Goal: Navigation & Orientation: Find specific page/section

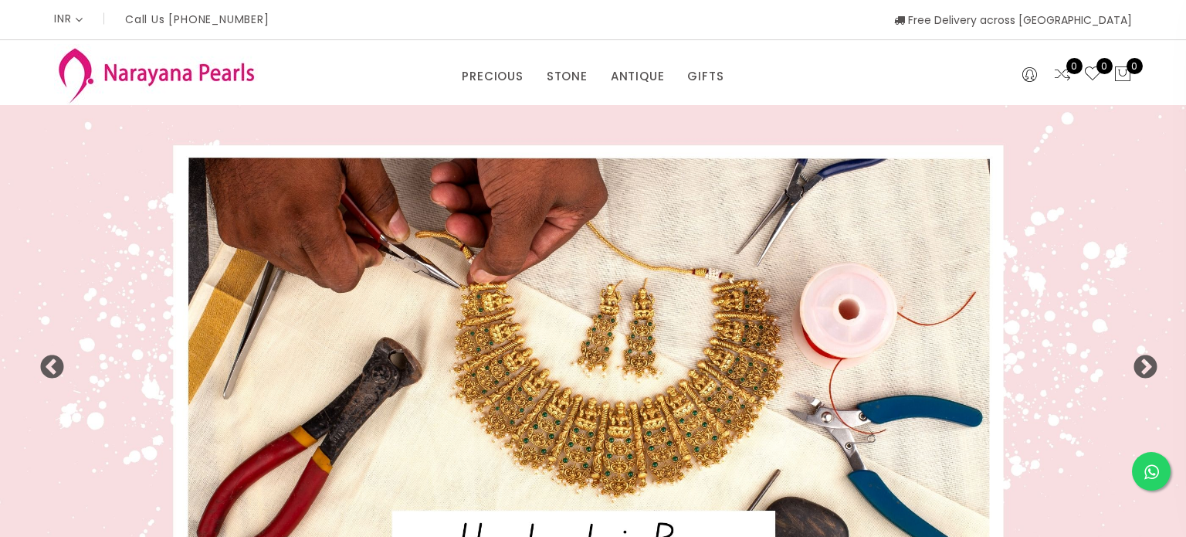
select select "INR"
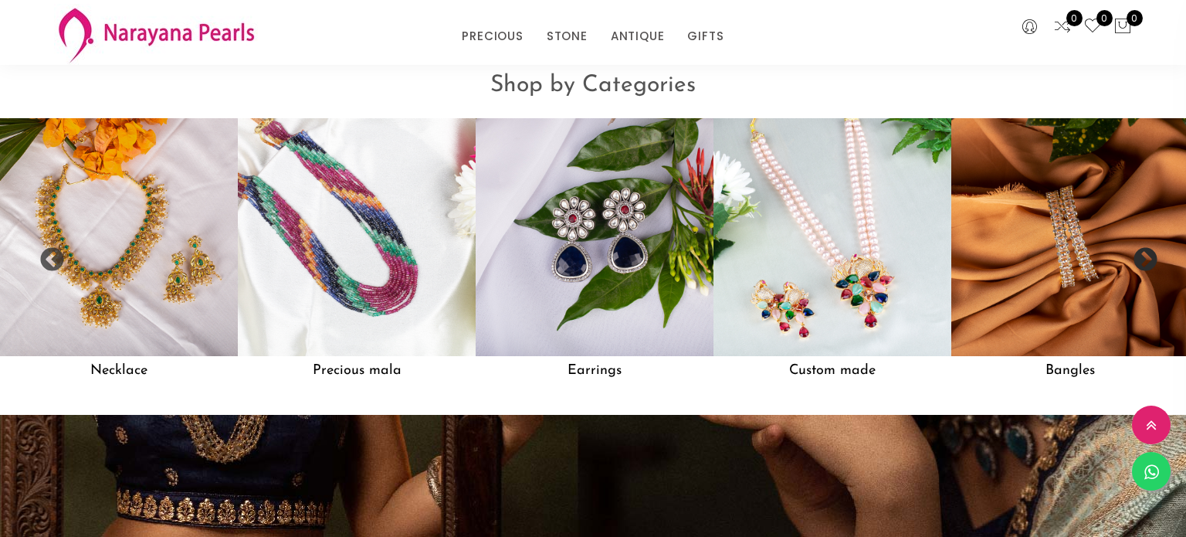
scroll to position [1338, 0]
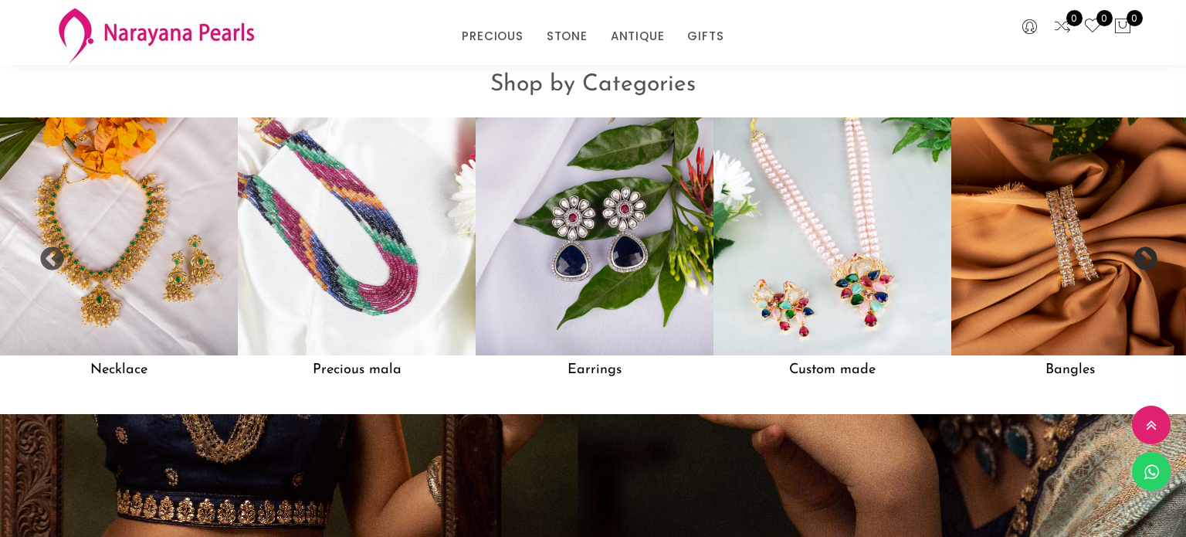
click at [1145, 252] on button "Next" at bounding box center [1139, 253] width 15 height 15
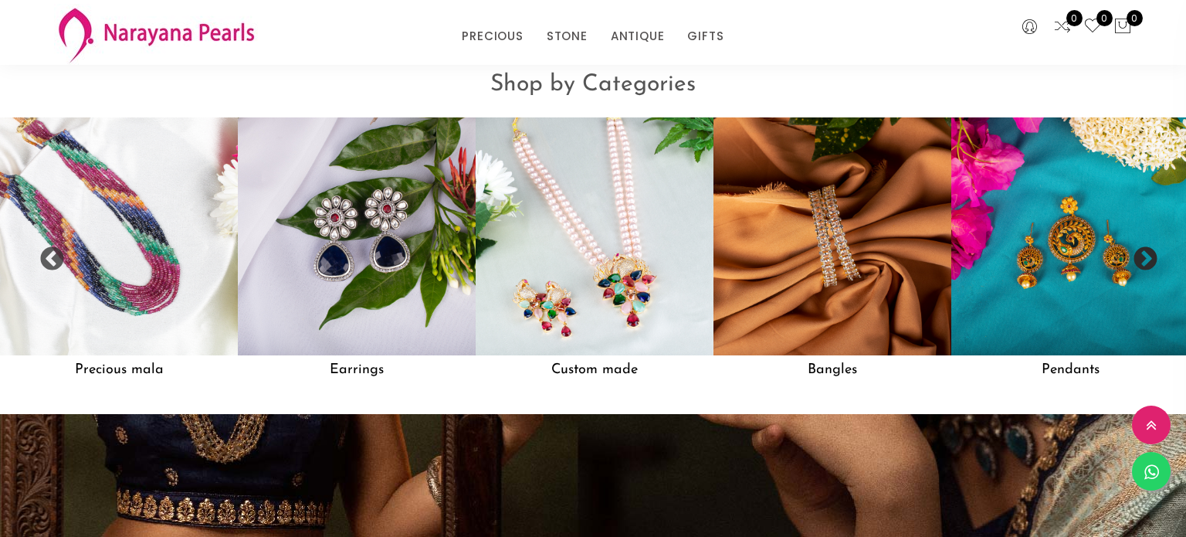
click at [1145, 252] on button "Next" at bounding box center [1139, 253] width 15 height 15
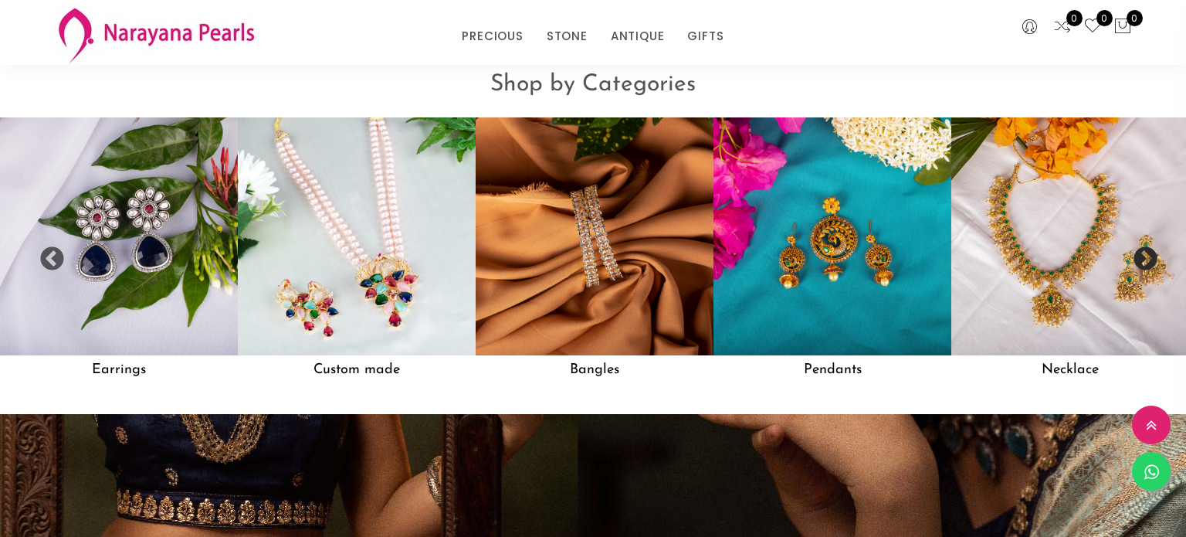
click at [1145, 252] on button "Next" at bounding box center [1139, 253] width 15 height 15
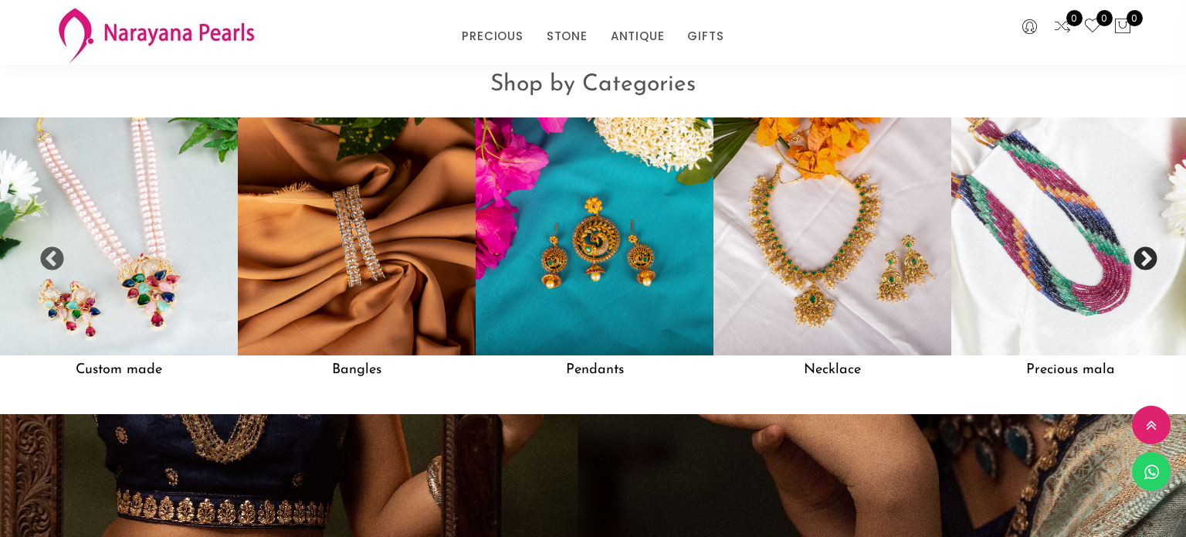
click at [1145, 252] on button "Next" at bounding box center [1139, 253] width 15 height 15
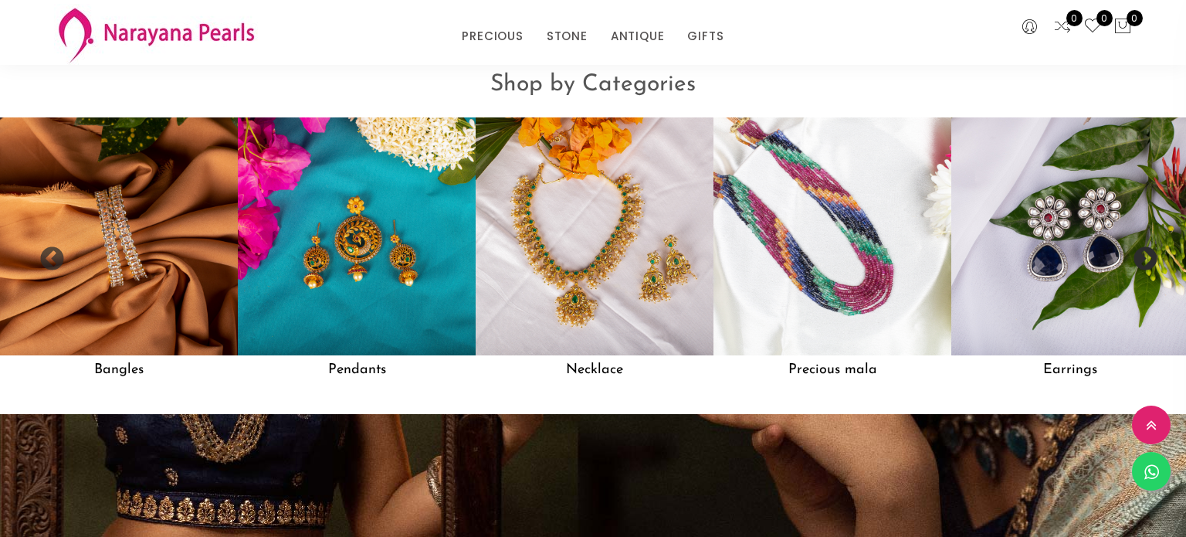
click at [1145, 252] on button "Next" at bounding box center [1139, 253] width 15 height 15
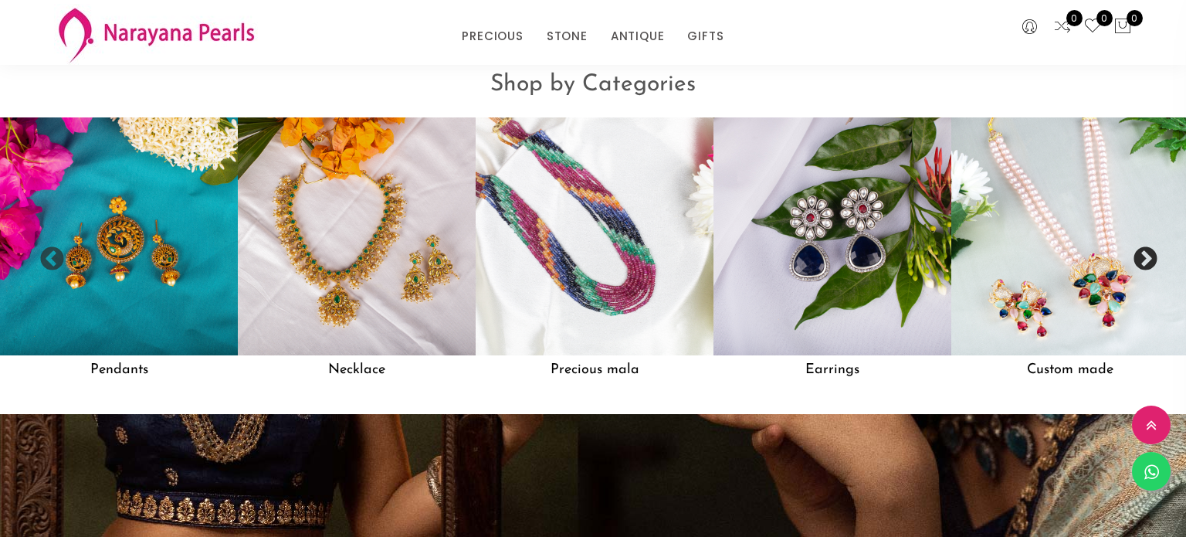
click at [1141, 256] on button "Next" at bounding box center [1139, 253] width 15 height 15
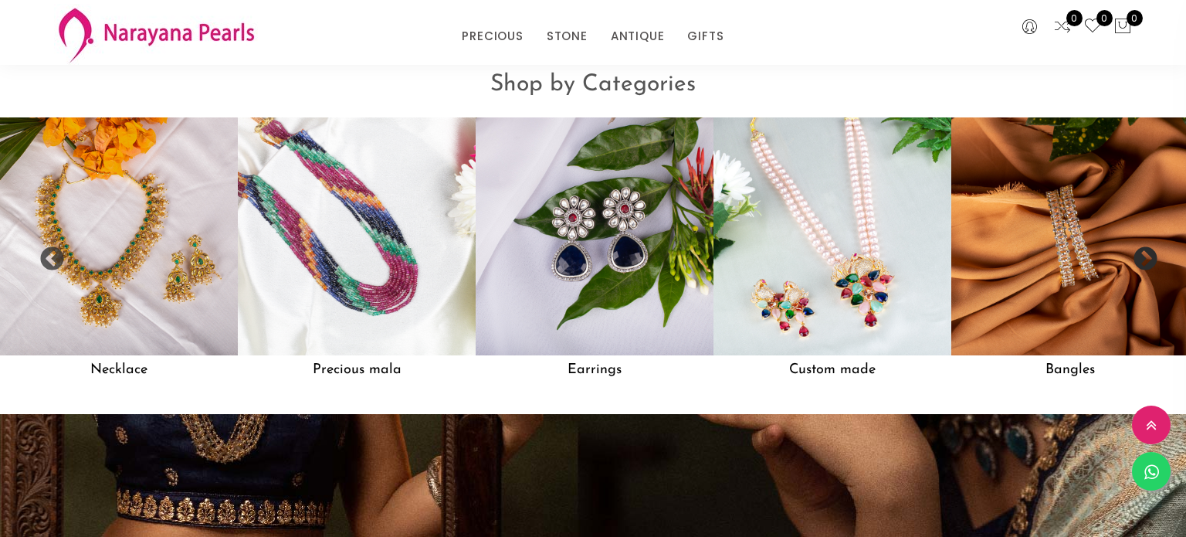
click at [1141, 256] on button "Next" at bounding box center [1139, 253] width 15 height 15
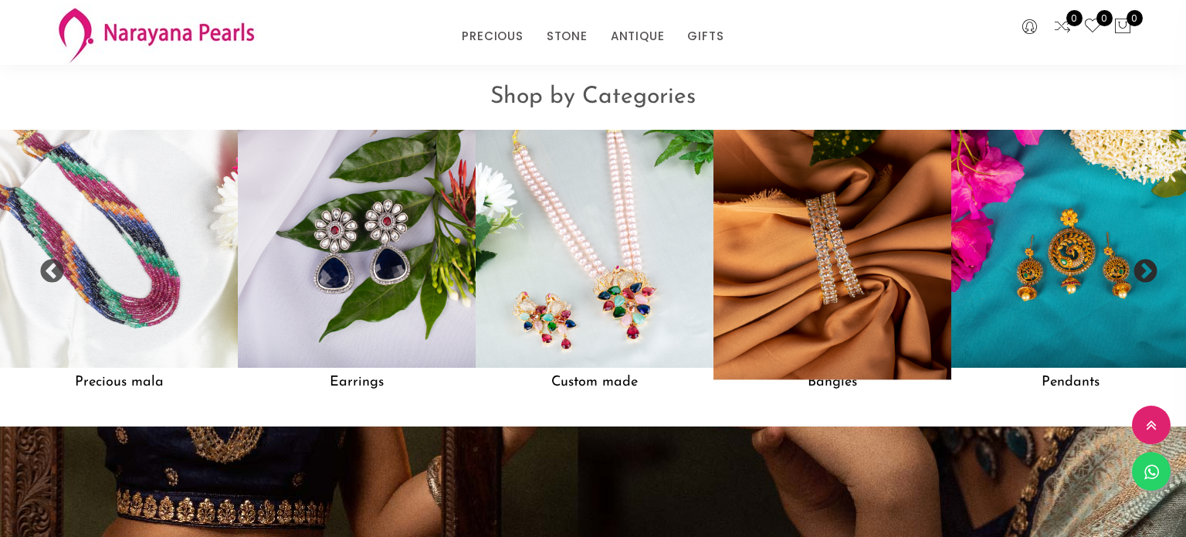
scroll to position [1352, 0]
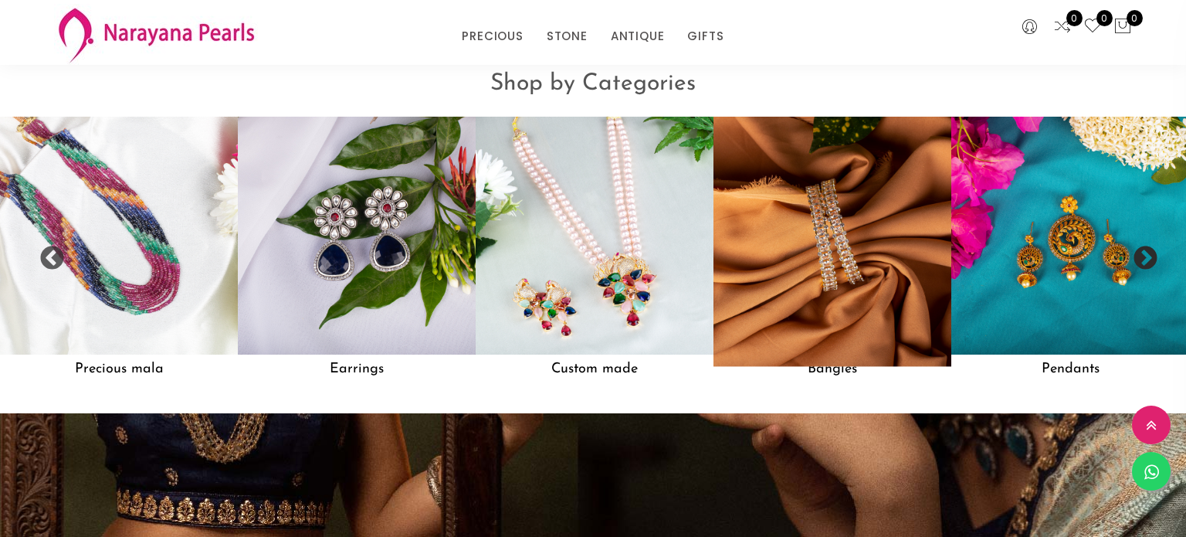
click at [836, 315] on img at bounding box center [833, 236] width 262 height 262
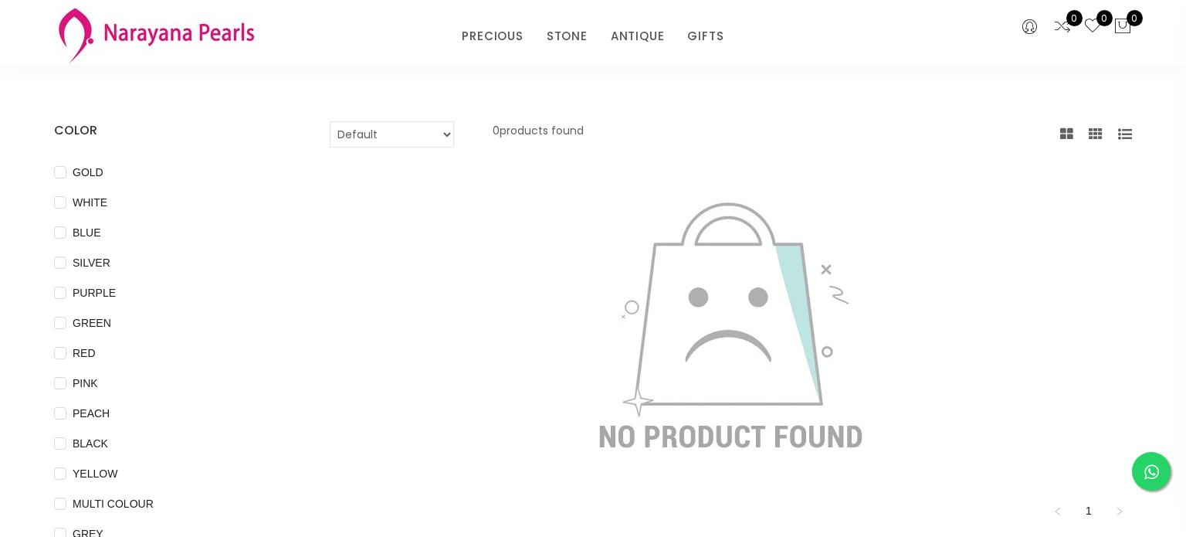
scroll to position [64, 0]
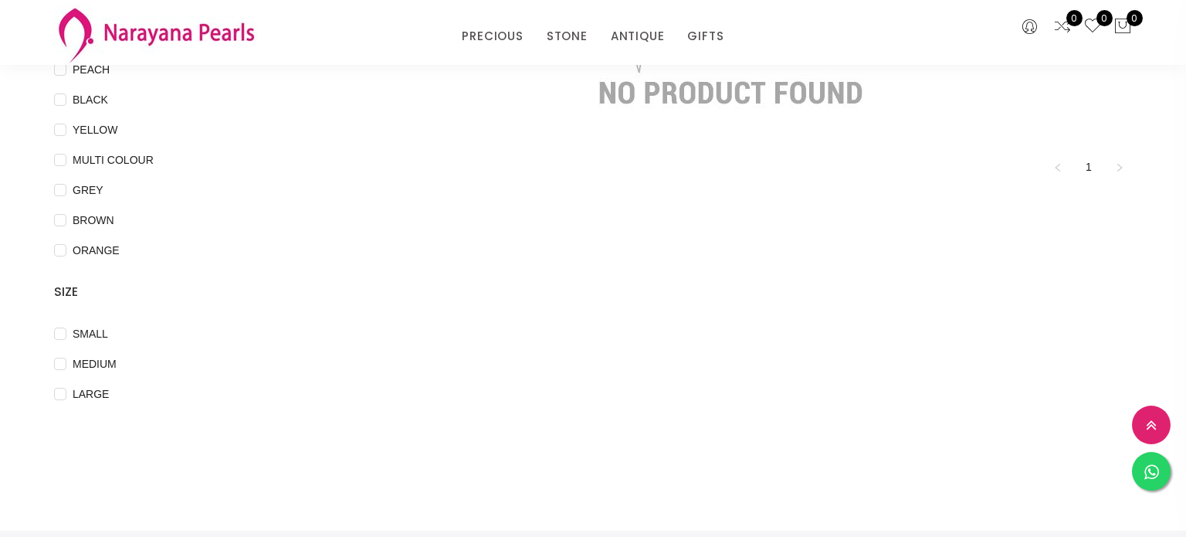
scroll to position [410, 0]
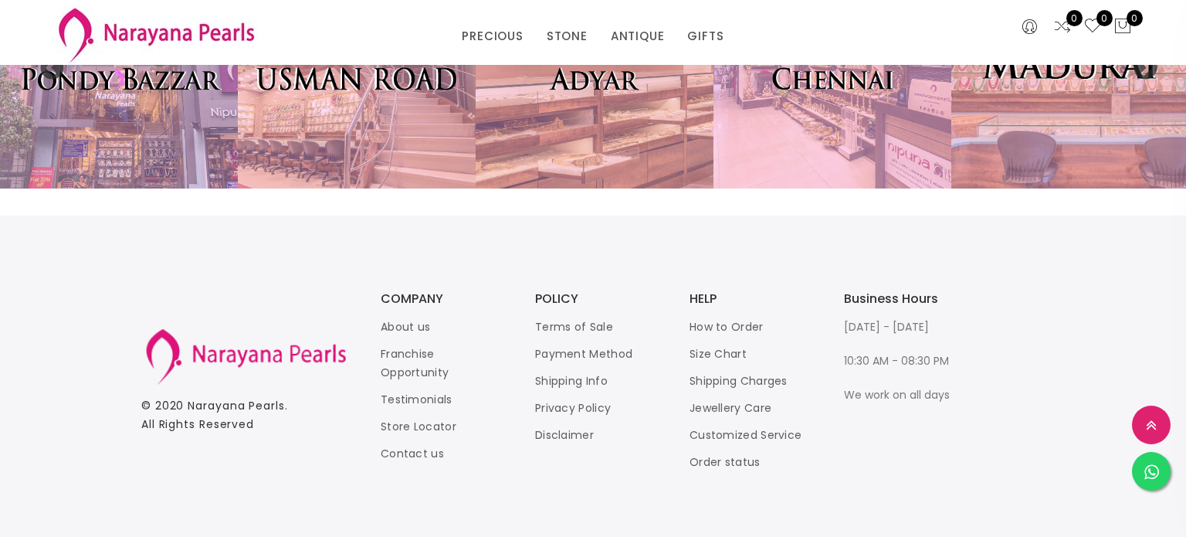
scroll to position [3515, 0]
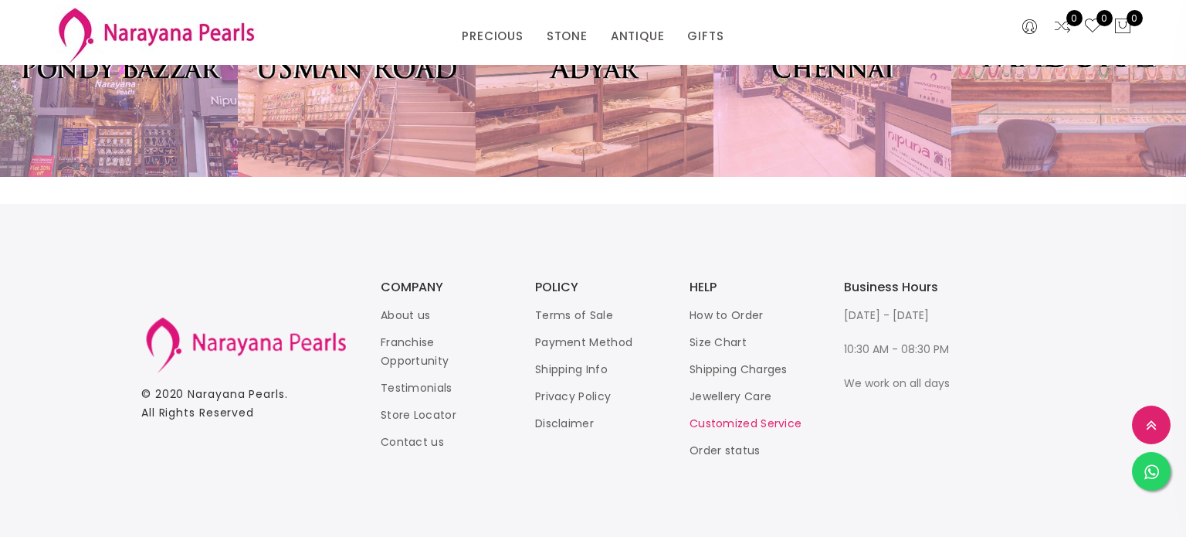
click at [762, 423] on link "Customized Service" at bounding box center [746, 422] width 112 height 15
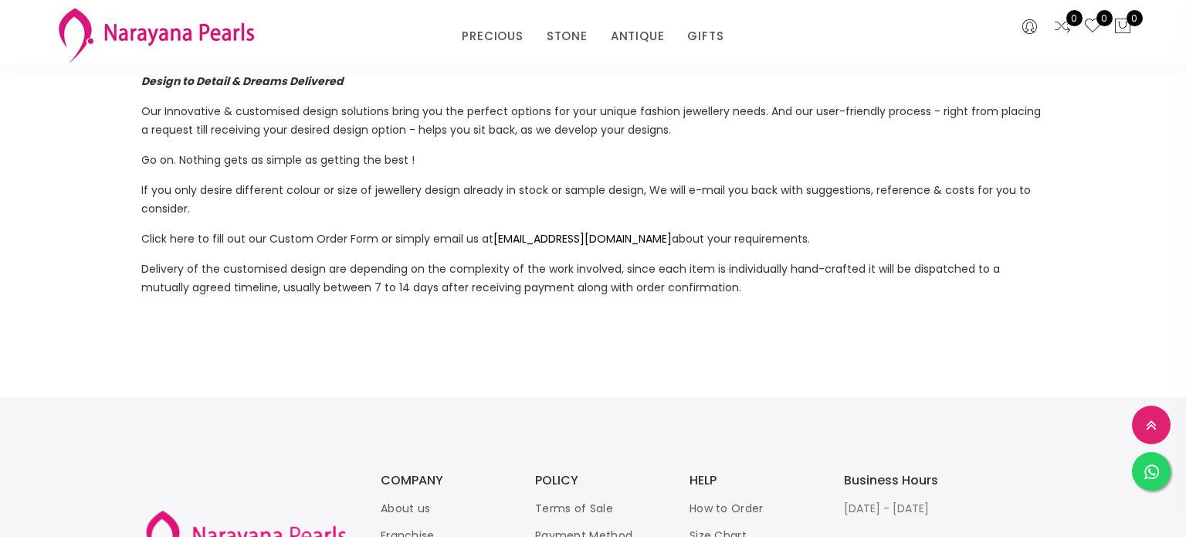
scroll to position [116, 0]
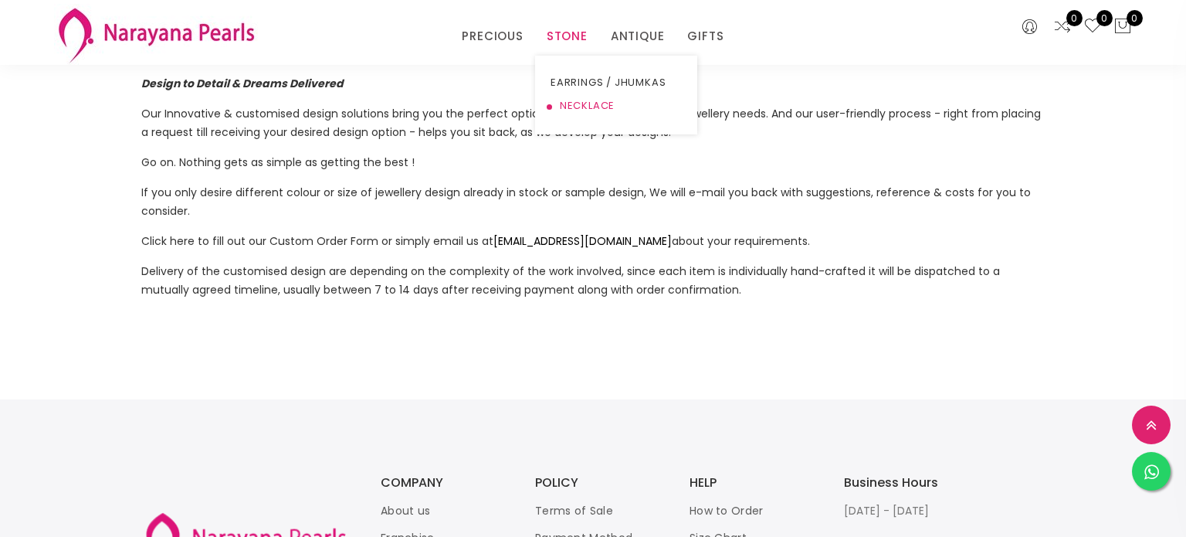
click at [587, 106] on link "NECKLACE" at bounding box center [616, 105] width 131 height 23
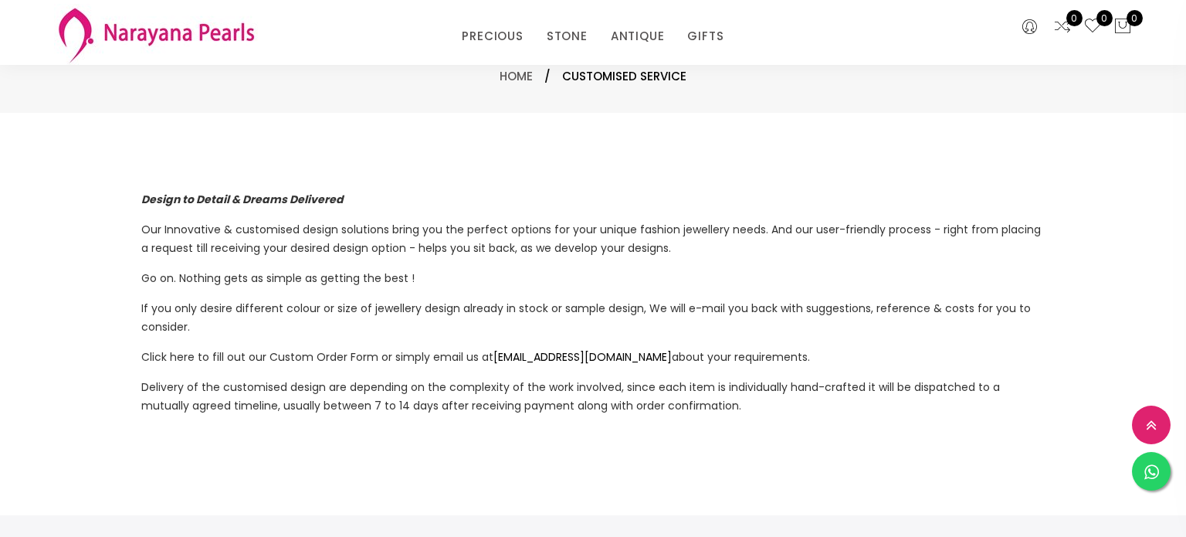
scroll to position [116, 0]
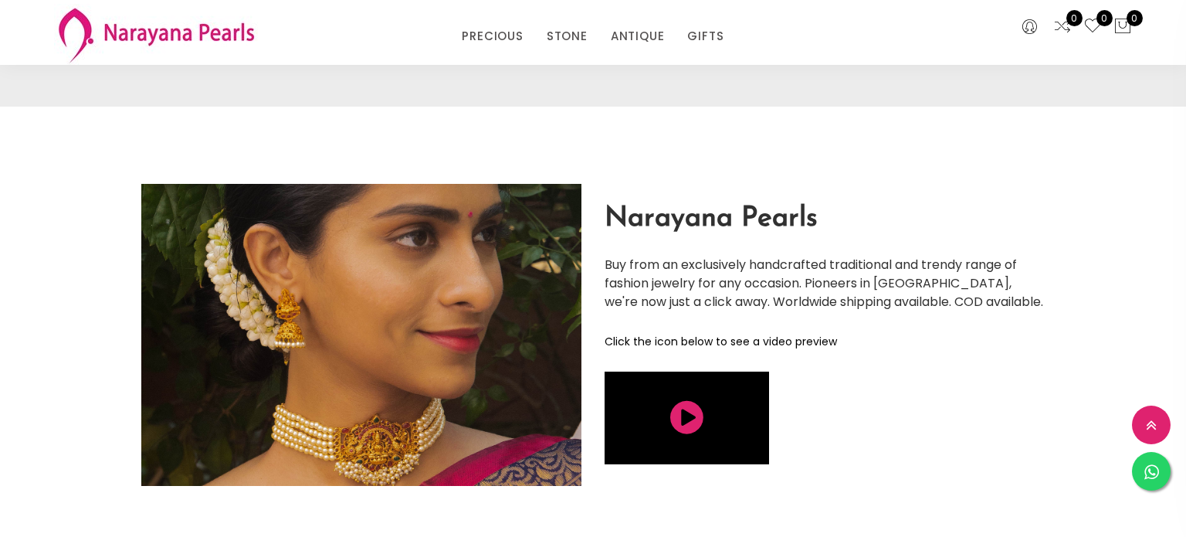
scroll to position [3502, 0]
